Goal: Book appointment/travel/reservation

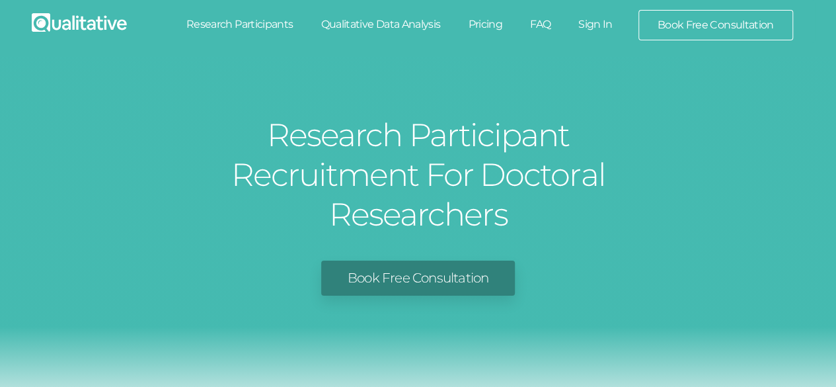
click at [366, 260] on link "Book Free Consultation" at bounding box center [418, 277] width 194 height 35
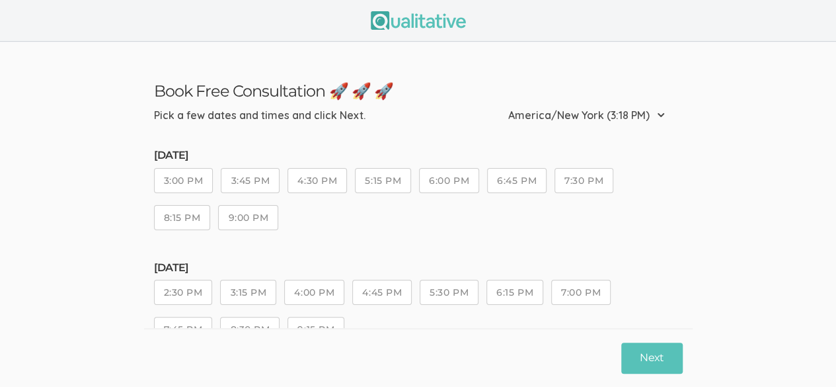
click at [248, 177] on button "3:45 PM" at bounding box center [250, 180] width 59 height 25
click at [651, 354] on button "Next" at bounding box center [651, 357] width 61 height 31
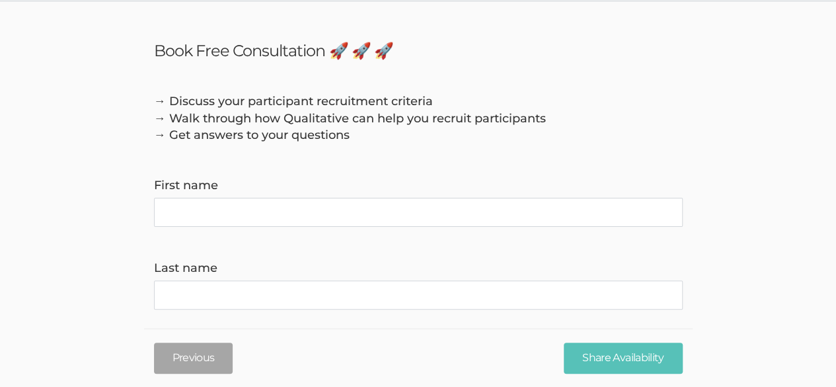
scroll to position [32, 0]
